Goal: Complete application form

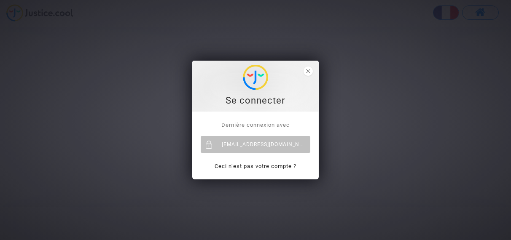
click at [297, 149] on div "roselyne.allemand@gmail.com" at bounding box center [256, 144] width 110 height 17
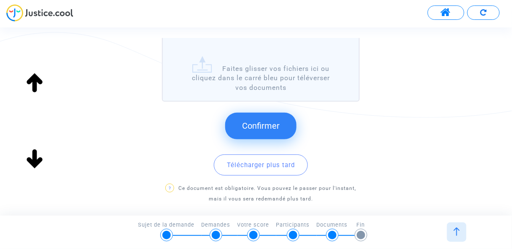
scroll to position [212, 0]
click at [267, 125] on span "Confirmer" at bounding box center [261, 125] width 38 height 10
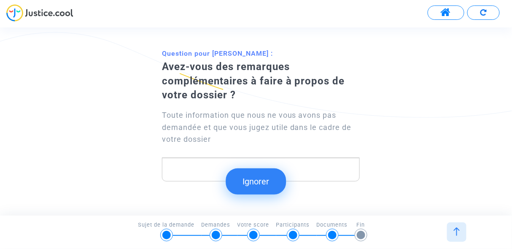
scroll to position [46, 0]
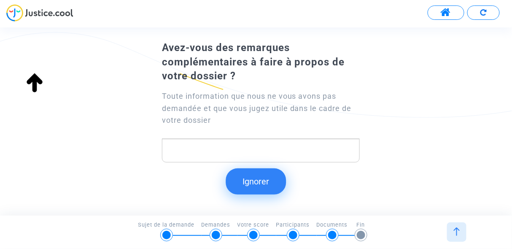
click at [261, 182] on button "Ignorer" at bounding box center [256, 181] width 60 height 26
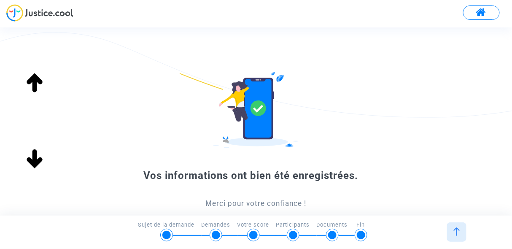
scroll to position [159, 0]
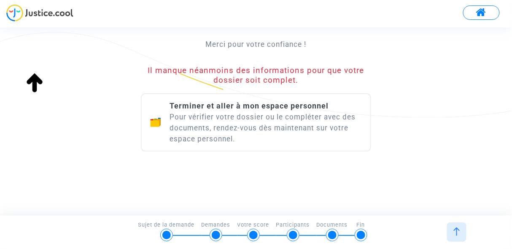
click at [249, 107] on span "Terminer et aller à mon espace personnel" at bounding box center [248, 105] width 159 height 9
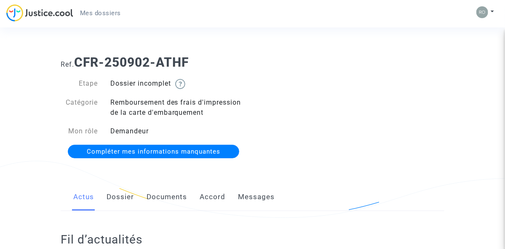
click at [124, 152] on span "Compléter mes informations manquantes" at bounding box center [154, 151] width 134 height 8
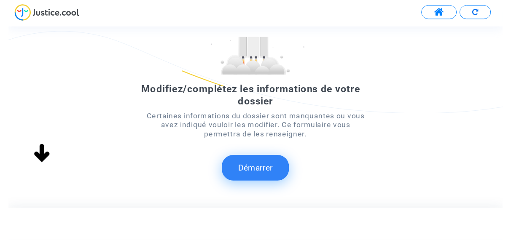
scroll to position [84, 0]
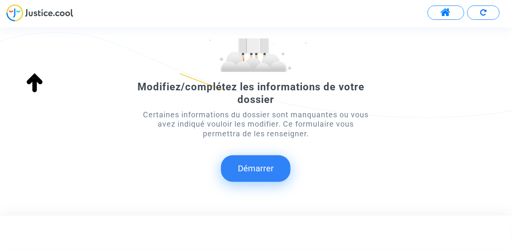
click at [246, 169] on button "Démarrer" at bounding box center [256, 168] width 70 height 26
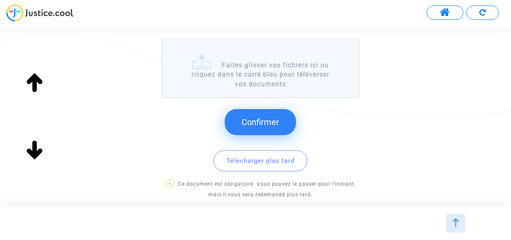
scroll to position [253, 0]
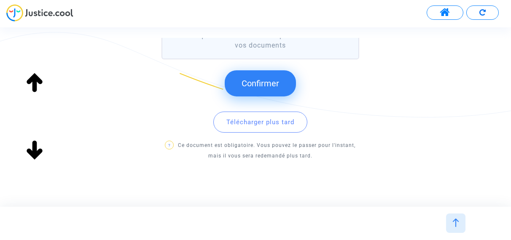
click at [249, 85] on span "Confirmer" at bounding box center [260, 83] width 38 height 10
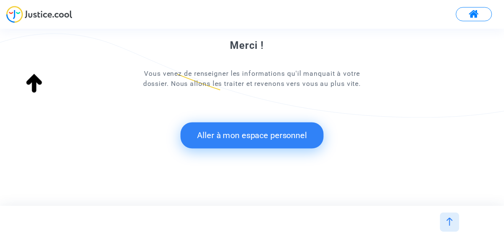
scroll to position [91, 0]
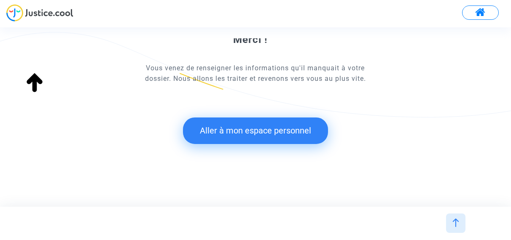
click at [265, 131] on button "Aller à mon espace personnel" at bounding box center [255, 131] width 145 height 26
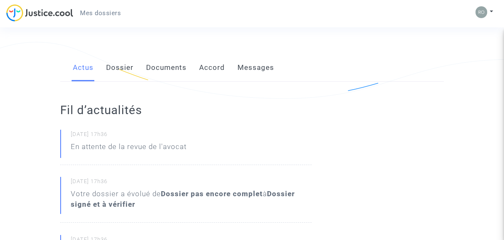
scroll to position [126, 0]
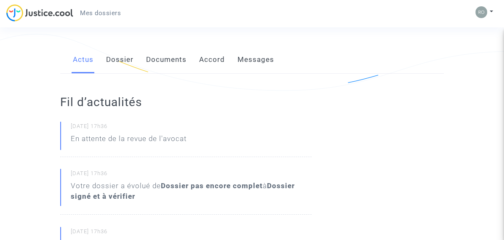
click at [254, 58] on link "Messages" at bounding box center [256, 60] width 37 height 28
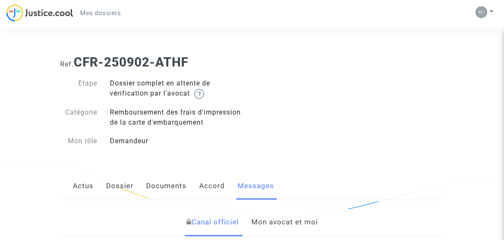
click at [113, 184] on link "Dossier" at bounding box center [119, 186] width 27 height 28
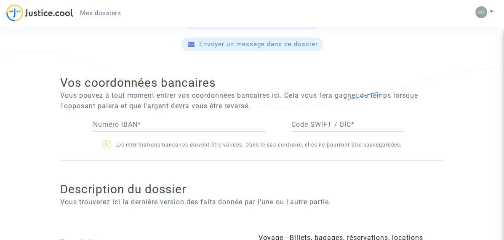
scroll to position [421, 0]
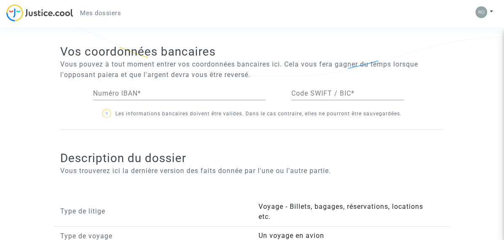
click at [92, 89] on div "Numéro IBAN *" at bounding box center [186, 94] width 198 height 27
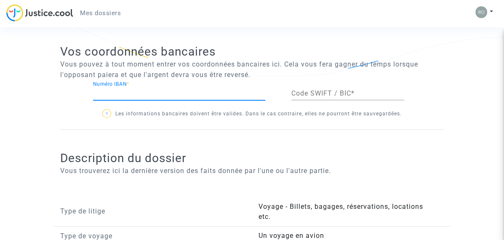
click at [104, 91] on input "Numéro IBAN *" at bounding box center [179, 94] width 172 height 8
type input "[FINANCIAL_ID]"
click at [311, 90] on input "Code SWIFT / BIC *" at bounding box center [348, 94] width 113 height 8
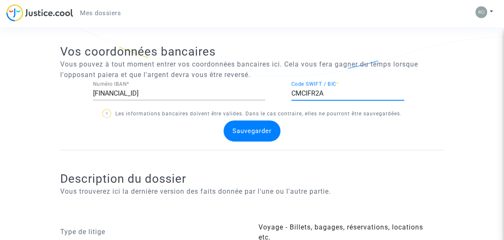
type input "CMCIFR2A"
click at [257, 129] on span "Sauvegarder" at bounding box center [252, 131] width 39 height 8
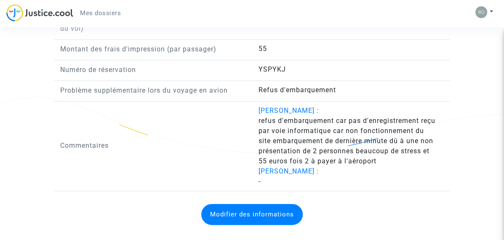
scroll to position [915, 0]
